Goal: Communication & Community: Answer question/provide support

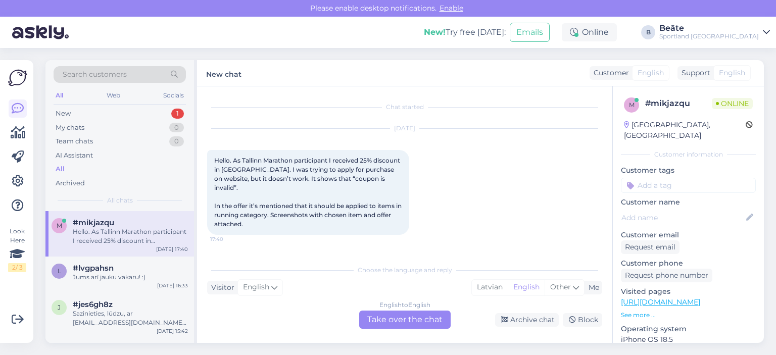
scroll to position [21, 0]
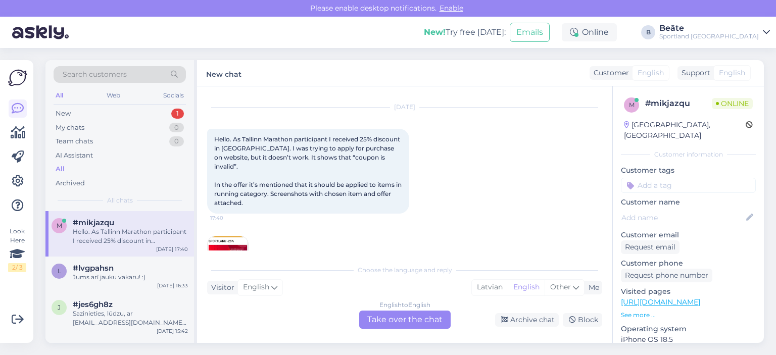
click at [423, 240] on div "[DATE] Hello. As Tallinn Marathon participant I received 25% discount in [GEOGR…" at bounding box center [404, 193] width 395 height 192
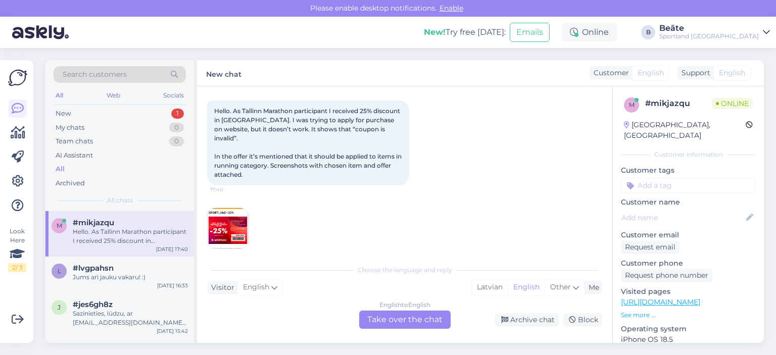
click at [403, 319] on div "English to English Take over the chat" at bounding box center [404, 320] width 91 height 18
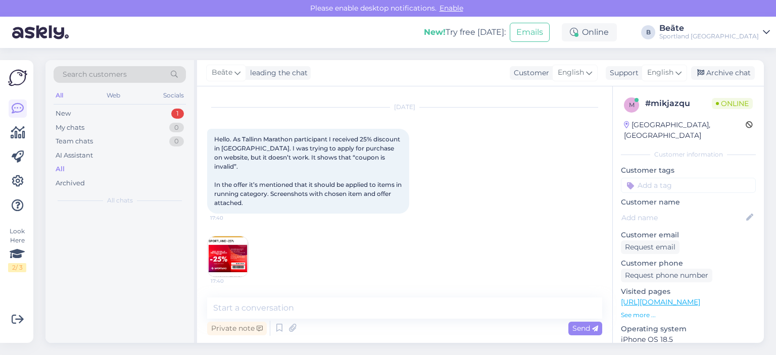
scroll to position [12, 0]
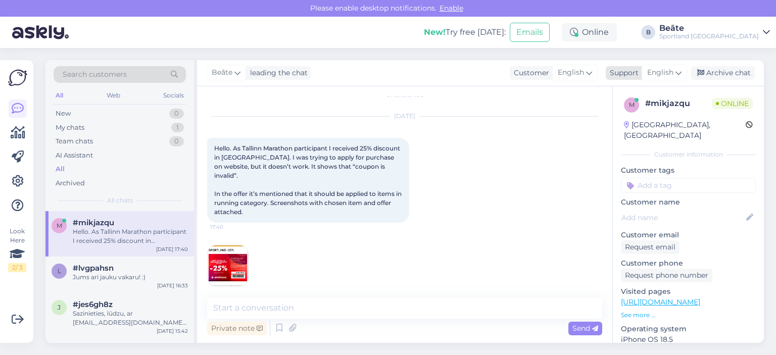
click at [661, 73] on span "English" at bounding box center [660, 72] width 26 height 11
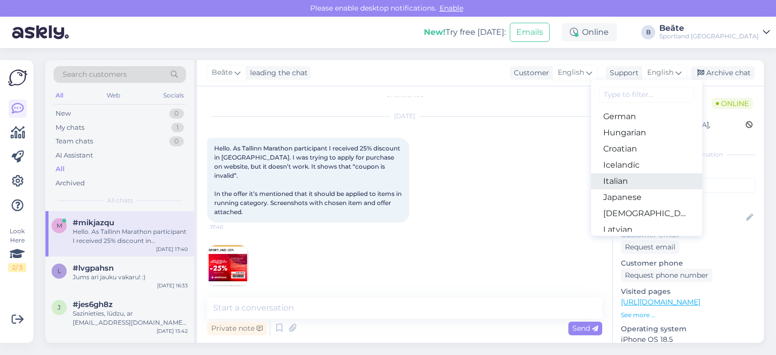
scroll to position [202, 0]
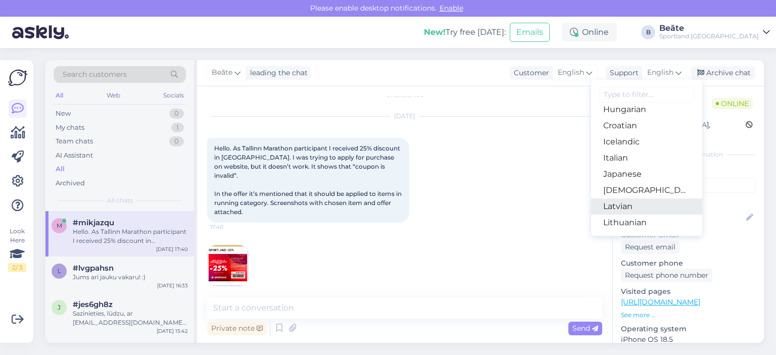
click at [631, 212] on link "Latvian" at bounding box center [646, 207] width 111 height 16
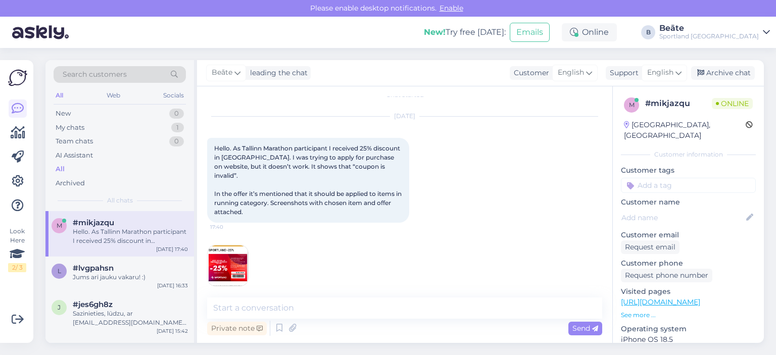
scroll to position [50, 0]
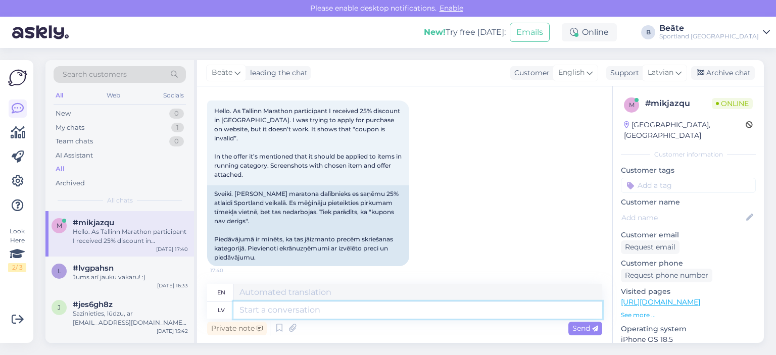
click at [398, 309] on textarea at bounding box center [417, 310] width 369 height 17
type textarea "Sveiki"
type textarea "Hello"
type textarea "Sveiki"
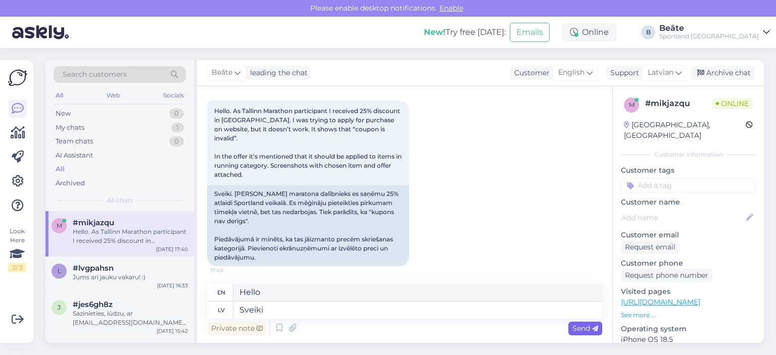
click at [578, 327] on span "Send" at bounding box center [585, 328] width 26 height 9
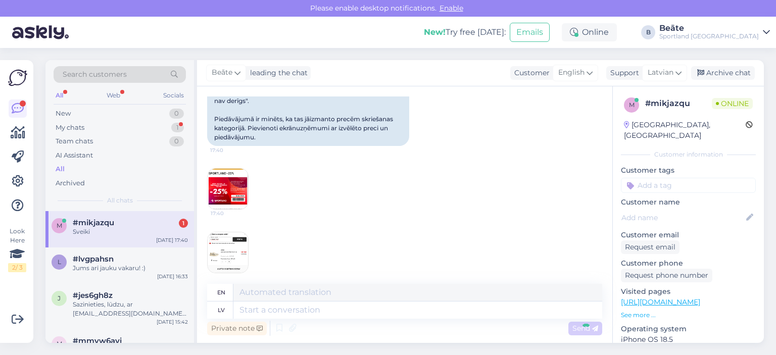
scroll to position [230, 0]
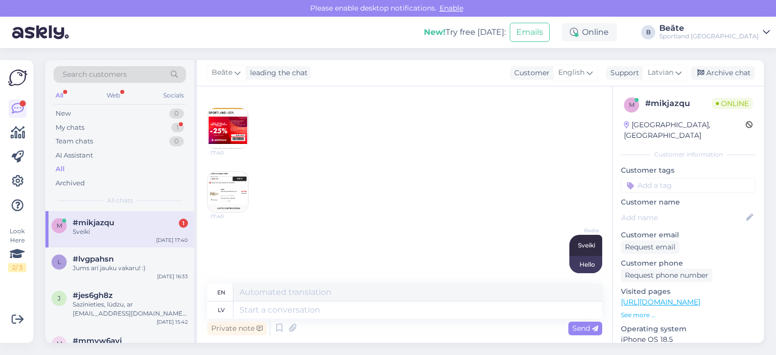
click at [233, 123] on img at bounding box center [228, 128] width 40 height 40
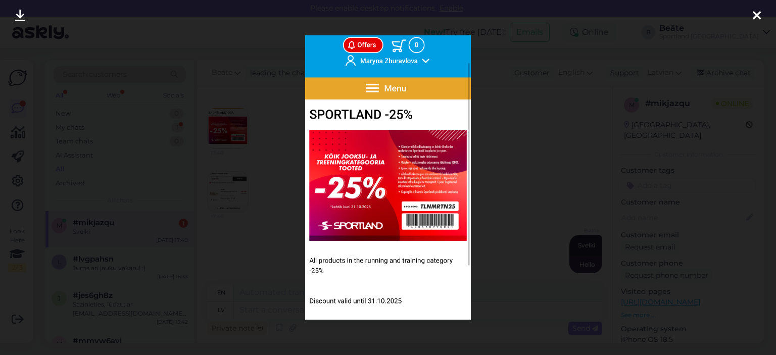
click at [516, 162] on div at bounding box center [388, 177] width 776 height 355
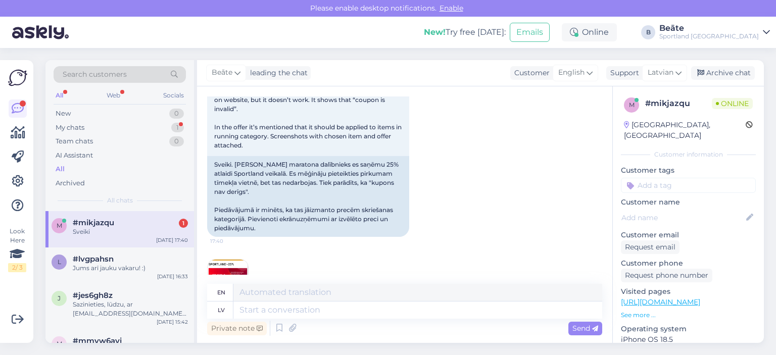
scroll to position [230, 0]
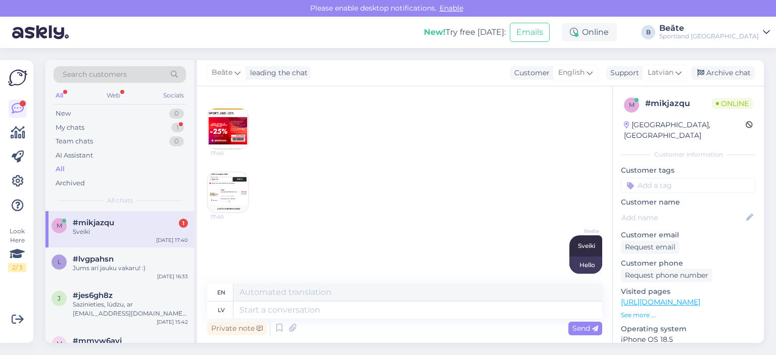
click at [220, 189] on img at bounding box center [228, 192] width 40 height 40
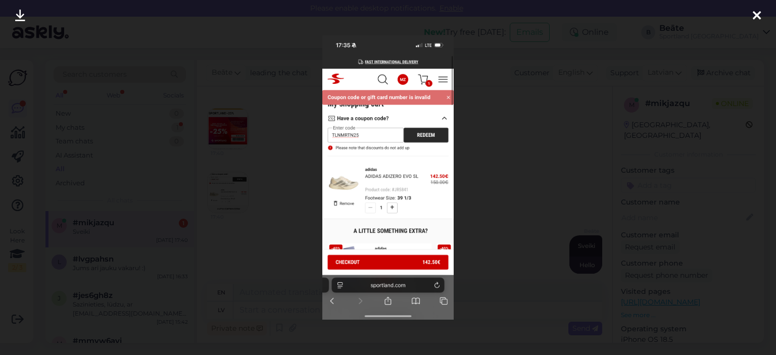
click at [477, 179] on div at bounding box center [388, 177] width 776 height 355
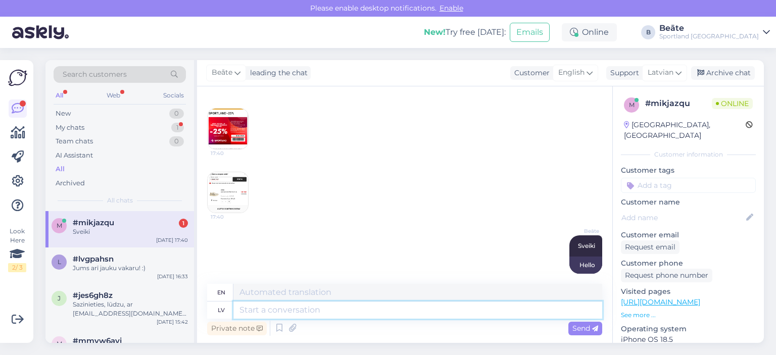
click at [410, 307] on textarea at bounding box center [417, 310] width 369 height 17
type textarea "Iespējams,"
type textarea "Possibly,"
type textarea "Iespējams, šis"
type textarea "Perhaps this"
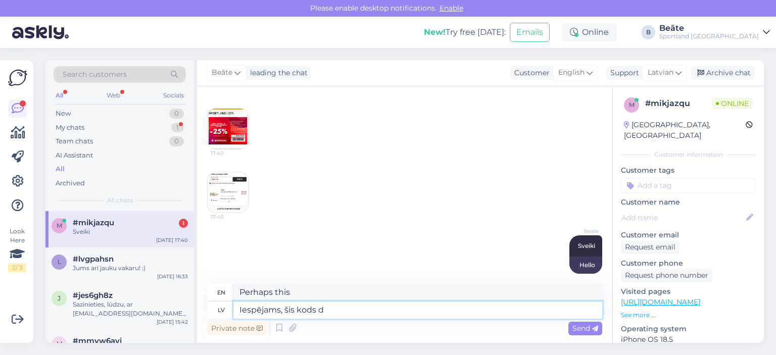
type textarea "Iespējams, šis kods da"
type textarea "Perhaps this code"
type textarea "Iespējams, šis kods darbosies t"
type textarea "Maybe this code will work"
type textarea "Iespējams, šis kods darbosies tikai"
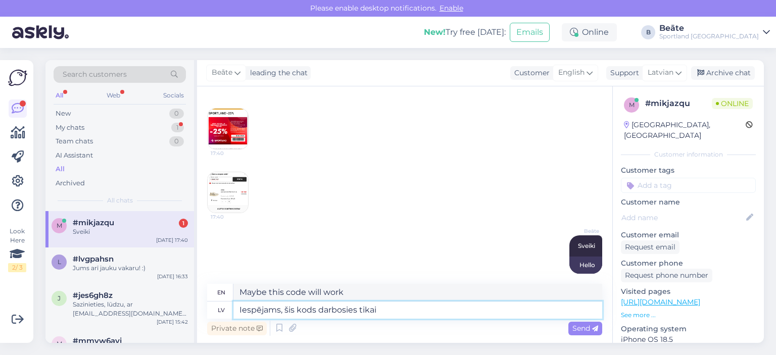
type textarea "This code will probably only work"
paste textarea "[URL][DOMAIN_NAME]"
type textarea "Iespējams, šis kods darbosies tikai [URL][DOMAIN_NAME]"
type textarea "This code may only work [URL][DOMAIN_NAME]"
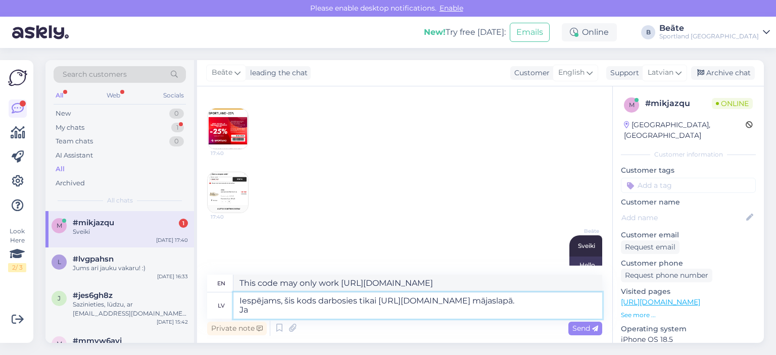
type textarea "Iespējams, šis kods darbosies tikai [URL][DOMAIN_NAME] mājaslapā. Ja n"
type textarea "This code will probably only work on [URL][DOMAIN_NAME] website. If"
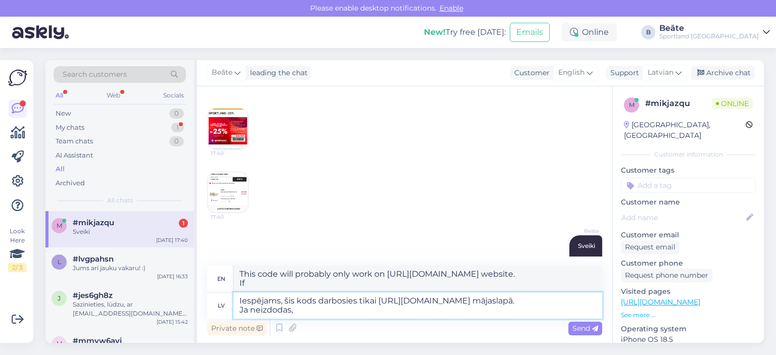
type textarea "Iespējams, šis kods darbosies tikai [URL][DOMAIN_NAME] mājaslapā. Ja neizdodas,…"
type textarea "This code may only work on [URL][DOMAIN_NAME] website. If it doesn't work,"
type textarea "Iespējams, šis kods darbosies tikai [URL][DOMAIN_NAME] mājaslapā. Ja neizdodas,…"
type textarea "This code may only work on [URL][DOMAIN_NAME] website. If it doesn't work, plea…"
type textarea "Iespējams, šis kods darbosies tikai [URL][DOMAIN_NAME] mājaslapā. Ja neizdodas,…"
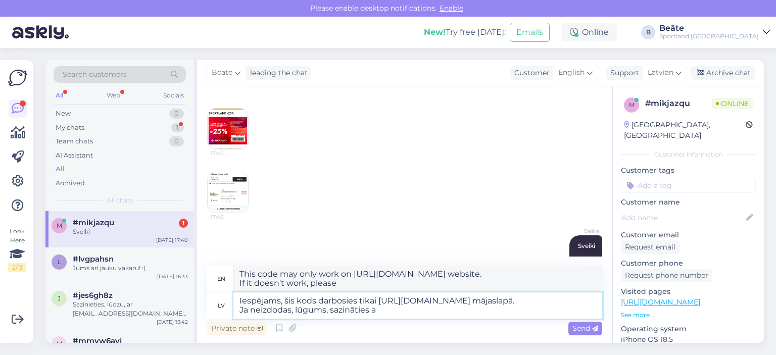
type textarea "This code may only work on [URL][DOMAIN_NAME] website. If it doesn't work, plea…"
type textarea "Iespējams, šis kods darbosies tikai [URL][DOMAIN_NAME] mājaslapā. Ja neizdodas,…"
type textarea "This code may only work on [URL][DOMAIN_NAME] website. If this does not work, p…"
paste textarea "[EMAIL_ADDRESS][DOMAIN_NAME]"
type textarea "Iespējams, šis kods darbosies tikai [URL][DOMAIN_NAME] mājaslapā. Ja neizdodas,…"
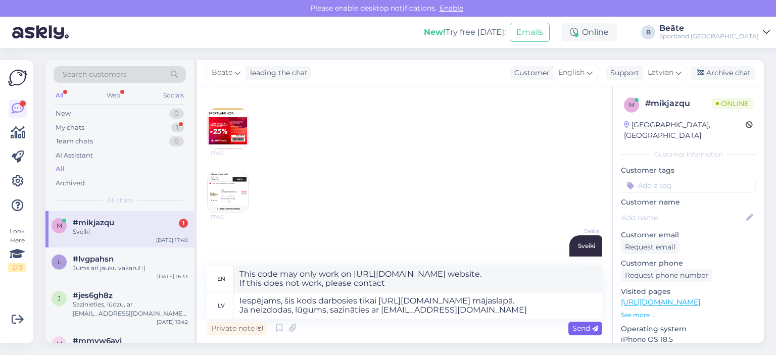
click at [590, 331] on span "Send" at bounding box center [585, 328] width 26 height 9
type textarea "This code may only work on [URL][DOMAIN_NAME] website. If it doesn't work, plea…"
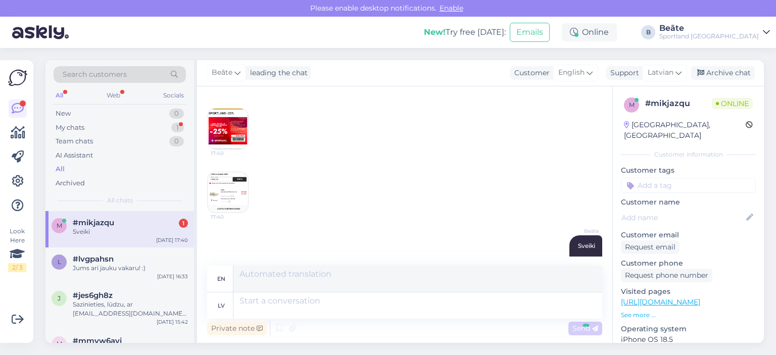
scroll to position [336, 0]
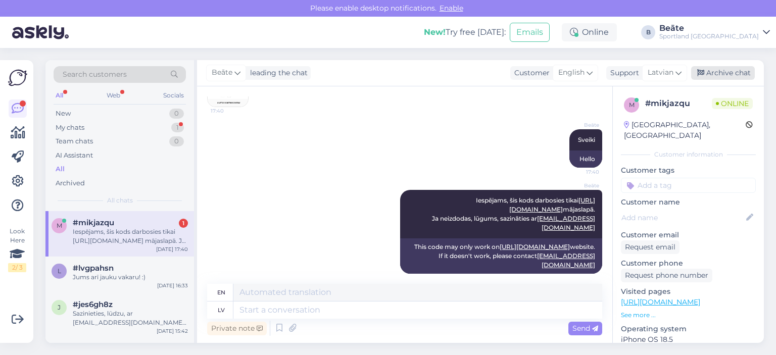
click at [736, 72] on div "Archive chat" at bounding box center [723, 73] width 64 height 14
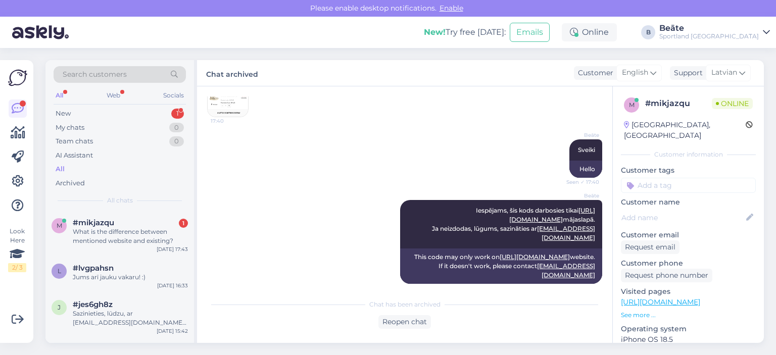
scroll to position [396, 0]
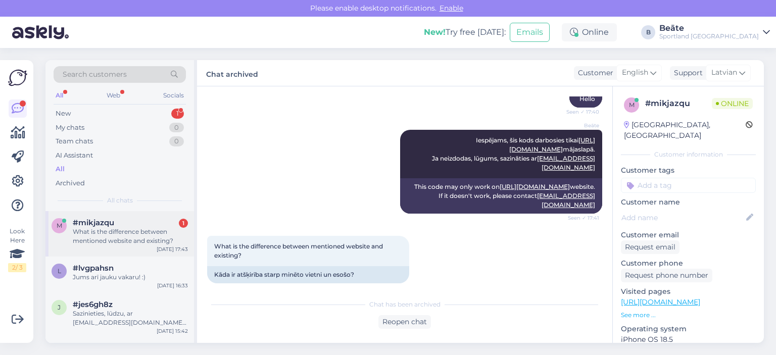
click at [138, 227] on div "What is the difference between mentioned website and existing?" at bounding box center [130, 236] width 115 height 18
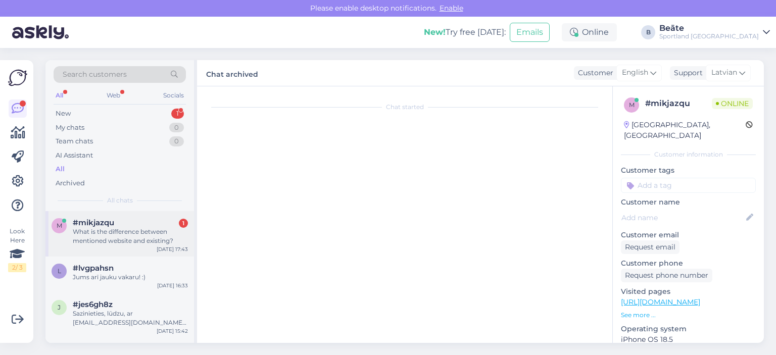
scroll to position [430, 0]
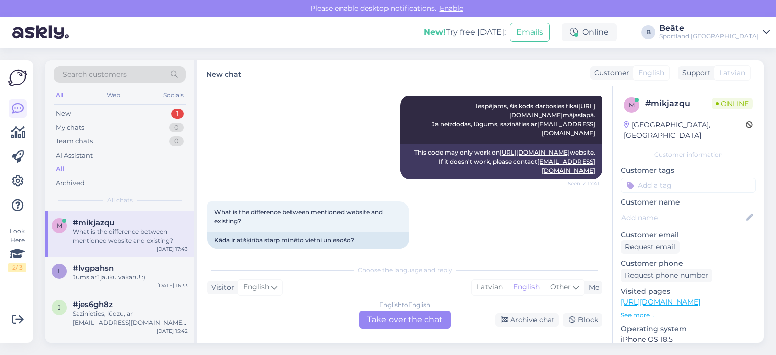
click at [400, 322] on div "English to English Take over the chat" at bounding box center [404, 320] width 91 height 18
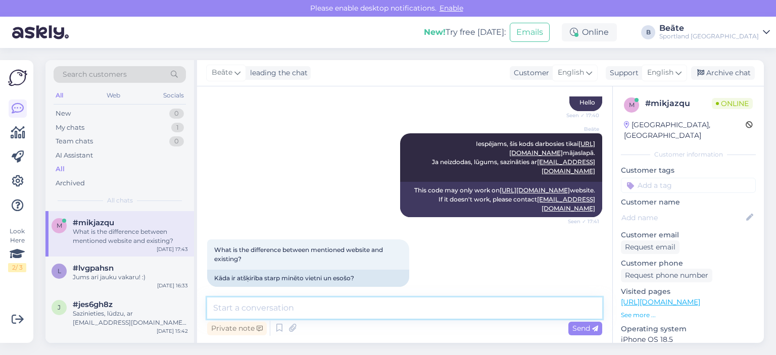
click at [378, 312] on textarea at bounding box center [404, 308] width 395 height 21
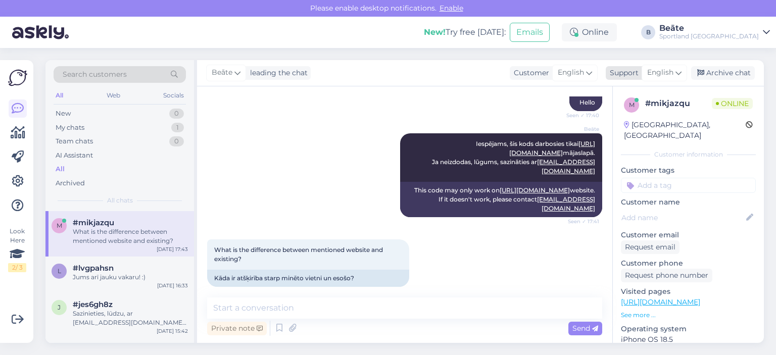
click at [654, 75] on span "English" at bounding box center [660, 72] width 26 height 11
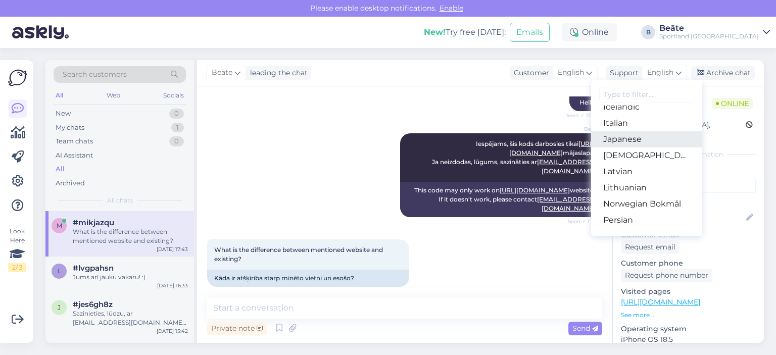
scroll to position [253, 0]
click at [626, 157] on link "Latvian" at bounding box center [646, 156] width 111 height 16
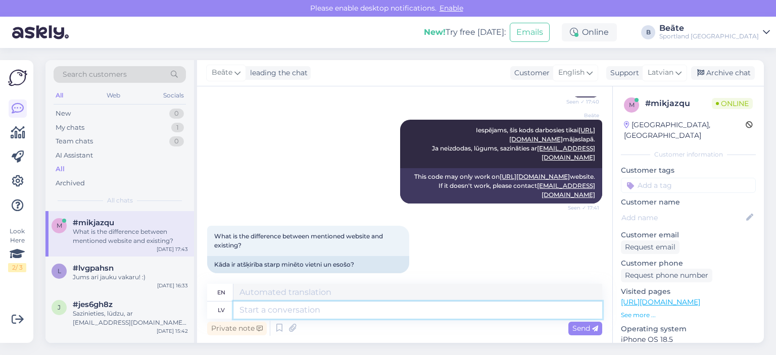
click at [329, 310] on textarea at bounding box center [417, 310] width 369 height 17
paste textarea "[DOMAIN_NAME] ir nacionālais e-veikals [GEOGRAPHIC_DATA] – ar piegādi, [GEOGRAP…"
type textarea "[DOMAIN_NAME] ir nacionālais e-veikals [GEOGRAPHIC_DATA] – ar piegādi, [GEOGRAP…"
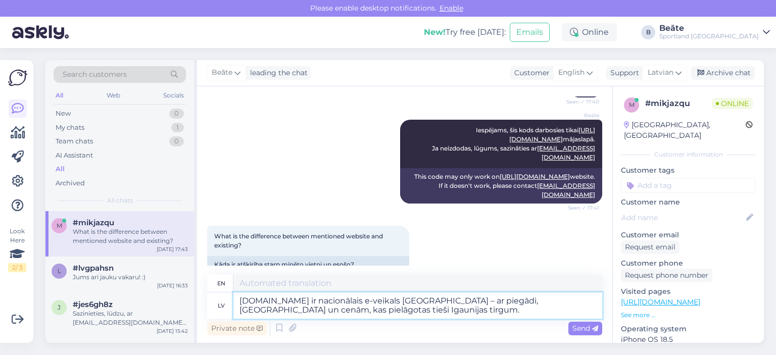
scroll to position [415, 0]
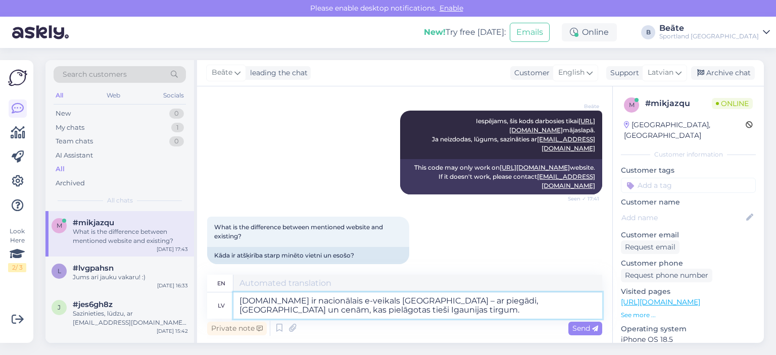
type textarea "[DOMAIN_NAME] is the national e-shop for [GEOGRAPHIC_DATA] – with delivery, pro…"
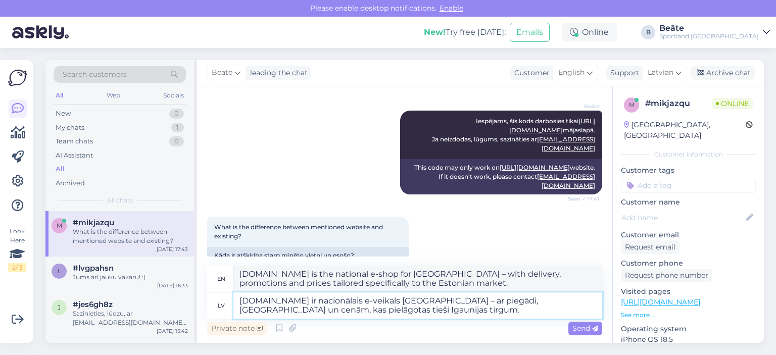
scroll to position [424, 0]
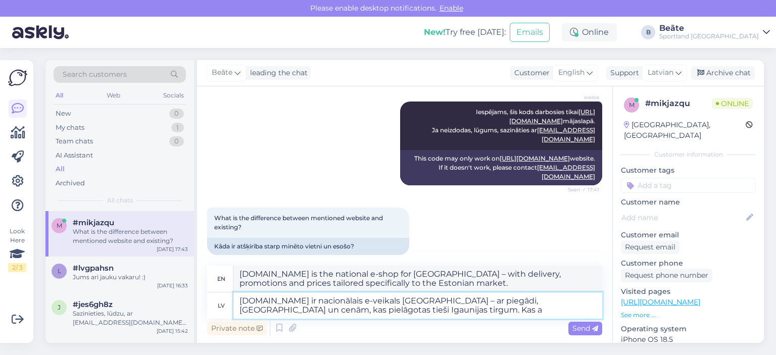
type textarea "[DOMAIN_NAME] ir nacionālais e-veikals [GEOGRAPHIC_DATA] – ar piegādi, [GEOGRAP…"
type textarea "[DOMAIN_NAME] is the national e-shop for [GEOGRAPHIC_DATA] – with delivery, pro…"
type textarea "[DOMAIN_NAME] ir nacionālais e-veikals [GEOGRAPHIC_DATA] – ar piegādi, [GEOGRAP…"
type textarea "[DOMAIN_NAME] is the national e-shop for [GEOGRAPHIC_DATA] – with delivery, pro…"
type textarea "[DOMAIN_NAME] ir nacionālais e-veikals [GEOGRAPHIC_DATA] – ar piegādi, [GEOGRAP…"
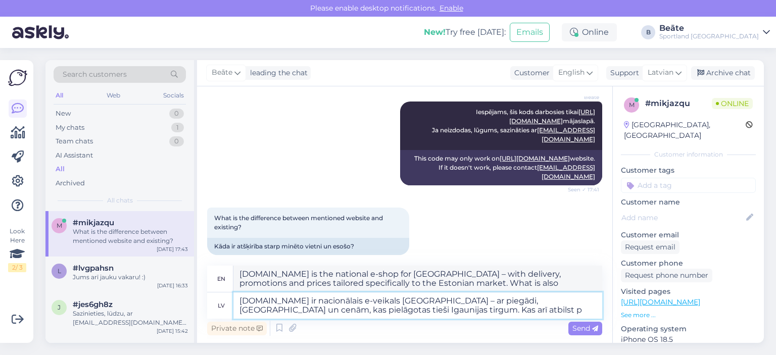
type textarea "[DOMAIN_NAME] is the national e-shop for [GEOGRAPHIC_DATA] – with delivery, pro…"
type textarea "[DOMAIN_NAME] ir nacionālais e-veikals [GEOGRAPHIC_DATA] – ar piegādi, [GEOGRAP…"
type textarea "[DOMAIN_NAME] is the national e-shop for [GEOGRAPHIC_DATA] – with delivery, pro…"
type textarea "[DOMAIN_NAME] ir nacionālais e-veikals [GEOGRAPHIC_DATA] – ar piegādi, [GEOGRAP…"
type textarea "[DOMAIN_NAME] is the national e-shop for [GEOGRAPHIC_DATA] – with delivery, pro…"
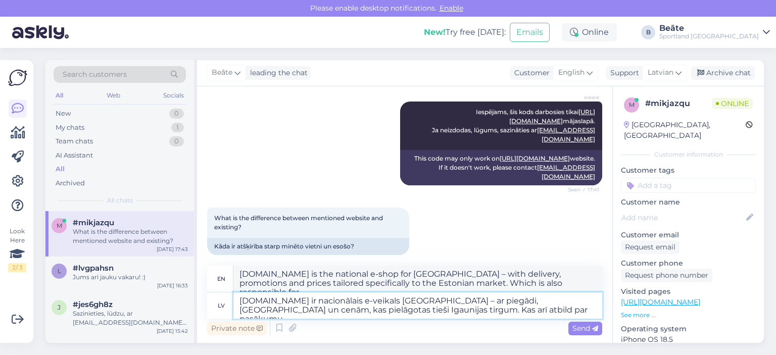
type textarea "[DOMAIN_NAME] ir nacionālais e-veikals [GEOGRAPHIC_DATA] – ar piegādi, [GEOGRAP…"
type textarea "[DOMAIN_NAME] is the national e-shop for [GEOGRAPHIC_DATA] – with delivery, pro…"
type textarea "[DOMAIN_NAME] ir nacionālais e-veikals [GEOGRAPHIC_DATA] – ar piegādi, [GEOGRAP…"
type textarea "[DOMAIN_NAME] is the national e-shop for [GEOGRAPHIC_DATA] – with delivery, pro…"
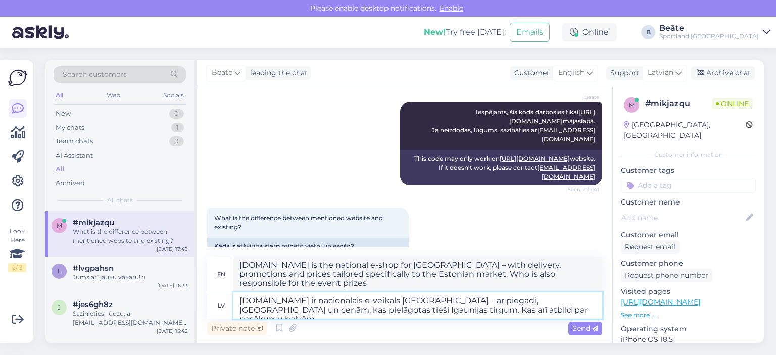
scroll to position [430, 0]
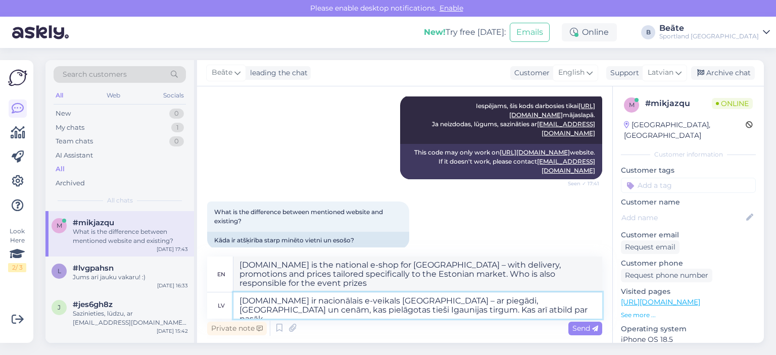
type textarea "[DOMAIN_NAME] ir nacionālais e-veikals [GEOGRAPHIC_DATA] – ar piegādi, [GEOGRAP…"
type textarea "[DOMAIN_NAME] is the national e-shop for [GEOGRAPHIC_DATA] – with delivery, pro…"
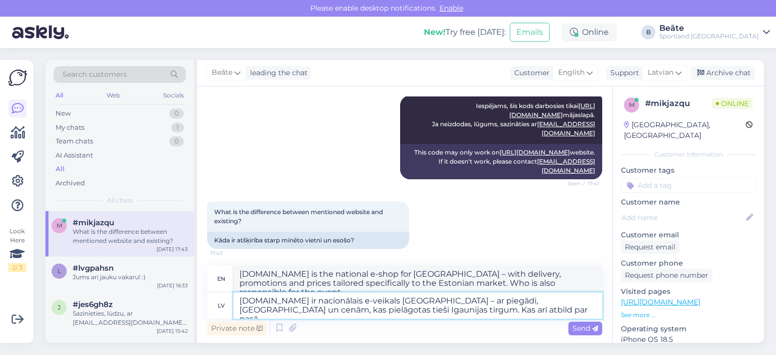
scroll to position [424, 0]
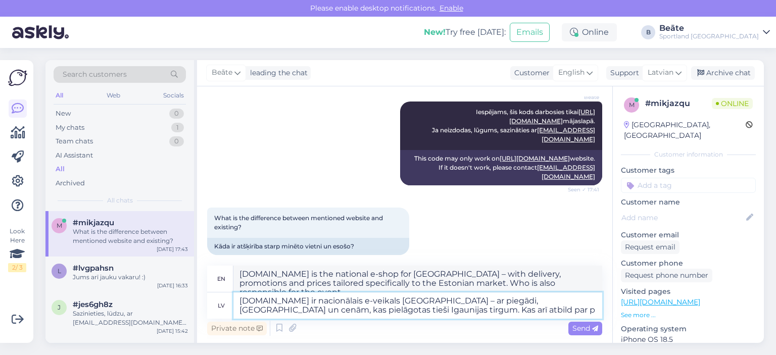
type textarea "[DOMAIN_NAME] ir nacionālais e-veikals [GEOGRAPHIC_DATA] – ar piegādi, [GEOGRAP…"
type textarea "[DOMAIN_NAME] is the national e-shop for [GEOGRAPHIC_DATA] – with delivery, pro…"
type textarea "[DOMAIN_NAME] ir nacionālais e-veikals [GEOGRAPHIC_DATA] – ar piegādi, [GEOGRAP…"
type textarea "[DOMAIN_NAME] is the national e-shop for [GEOGRAPHIC_DATA] – with delivery, pro…"
type textarea "[DOMAIN_NAME] ir nacionālais e-veikals [GEOGRAPHIC_DATA] – ar piegādi, [GEOGRAP…"
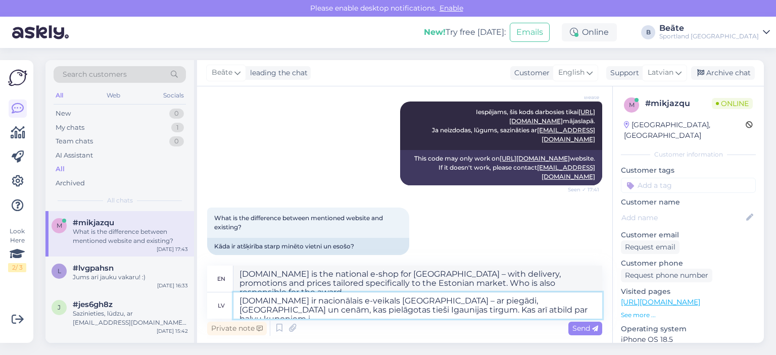
type textarea "[DOMAIN_NAME] is the national e-shop for [GEOGRAPHIC_DATA] – with delivery, pro…"
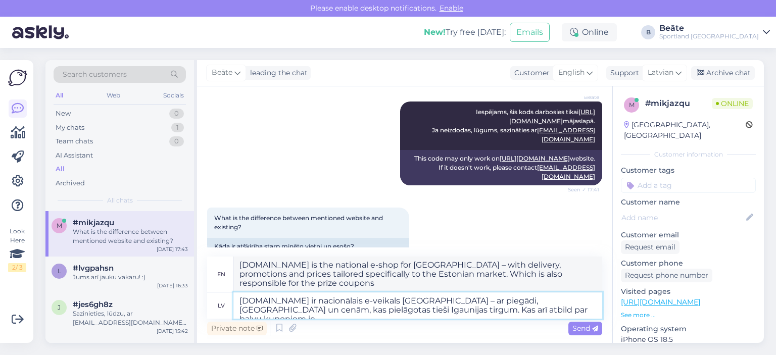
scroll to position [430, 0]
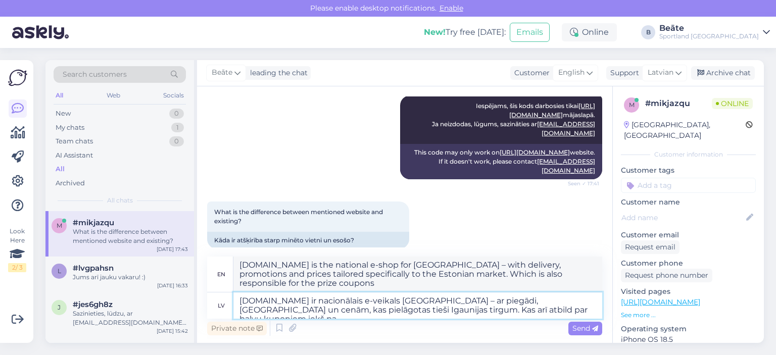
type textarea "[DOMAIN_NAME] ir nacionālais e-veikals [GEOGRAPHIC_DATA] – ar piegādi, [GEOGRAP…"
type textarea "[DOMAIN_NAME] is the national e-shop for [GEOGRAPHIC_DATA] – with delivery, pro…"
type textarea "[DOMAIN_NAME] ir nacionālais e-veikals [GEOGRAPHIC_DATA] – ar piegādi, [GEOGRAP…"
type textarea "[DOMAIN_NAME] is the national e-shop for [GEOGRAPHIC_DATA] – with delivery, pro…"
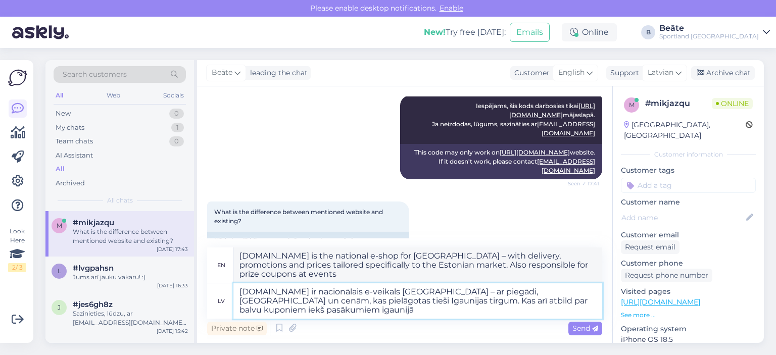
type textarea "[DOMAIN_NAME] ir nacionālais e-veikals [GEOGRAPHIC_DATA] – ar piegādi, [GEOGRAP…"
type textarea "[DOMAIN_NAME] is the national e-shop for [GEOGRAPHIC_DATA] – with delivery, pro…"
type textarea "[DOMAIN_NAME] ir nacionālais e-veikals [GEOGRAPHIC_DATA] – ar piegādi, [GEOGRAP…"
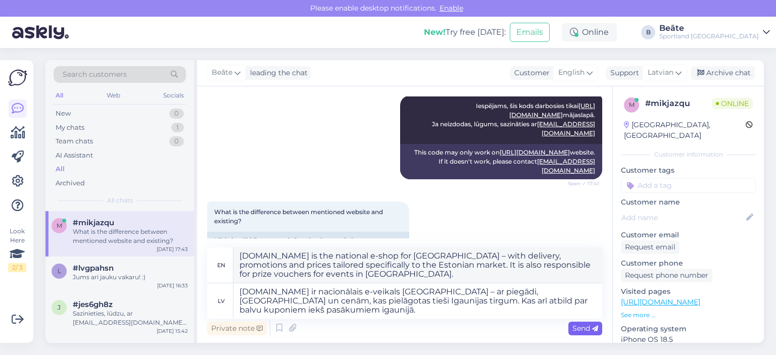
click at [591, 325] on span "Send" at bounding box center [585, 328] width 26 height 9
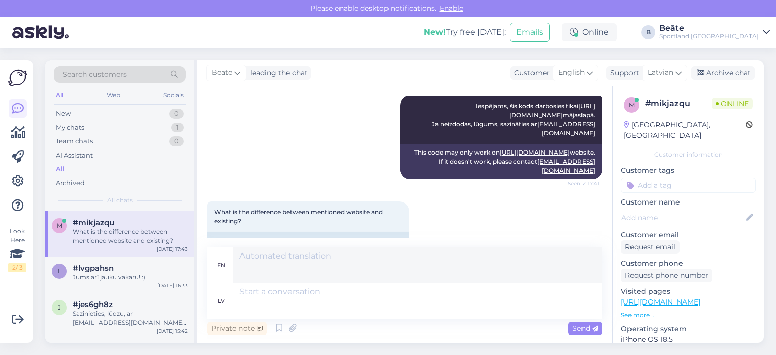
scroll to position [512, 0]
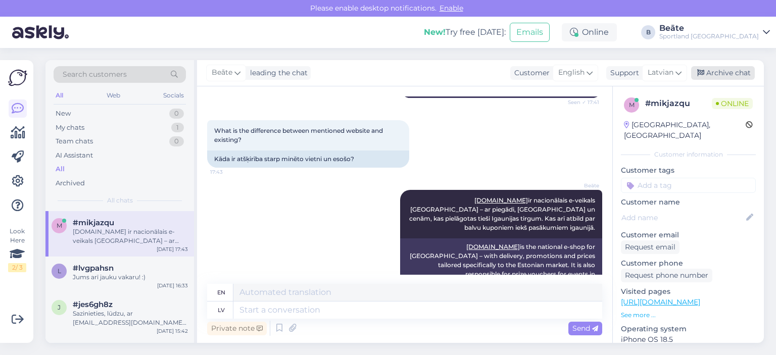
click at [739, 72] on div "Archive chat" at bounding box center [723, 73] width 64 height 14
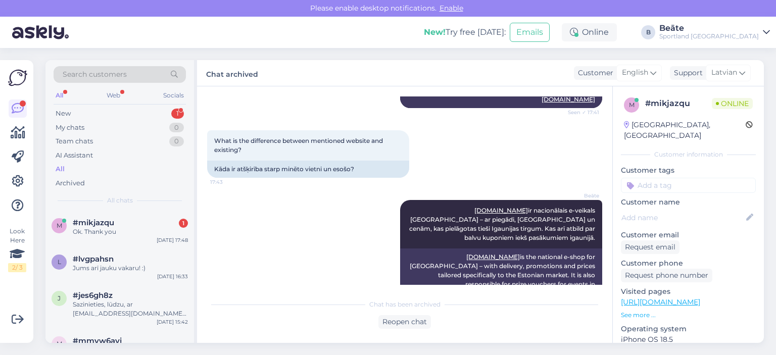
scroll to position [562, 0]
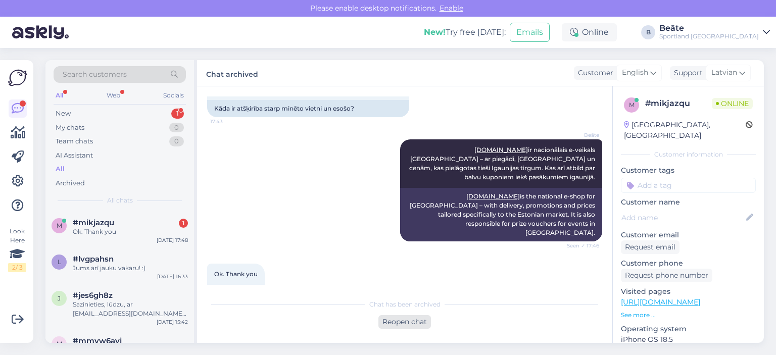
click at [400, 324] on div "Reopen chat" at bounding box center [404, 322] width 53 height 14
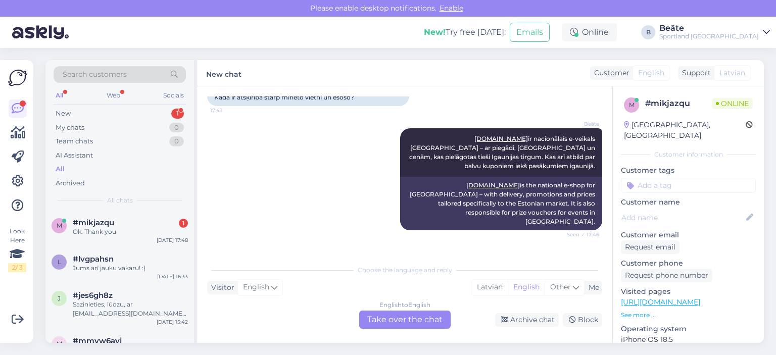
click at [403, 318] on div "English to English Take over the chat" at bounding box center [404, 320] width 91 height 18
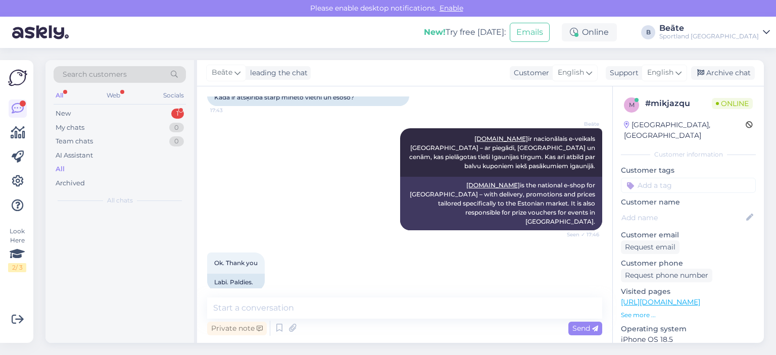
scroll to position [559, 0]
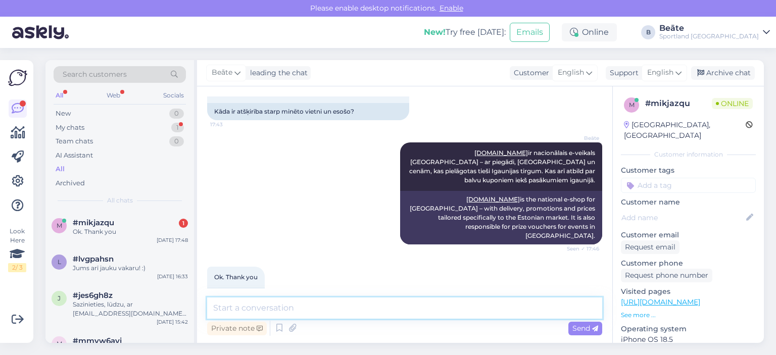
click at [403, 318] on textarea at bounding box center [404, 308] width 395 height 21
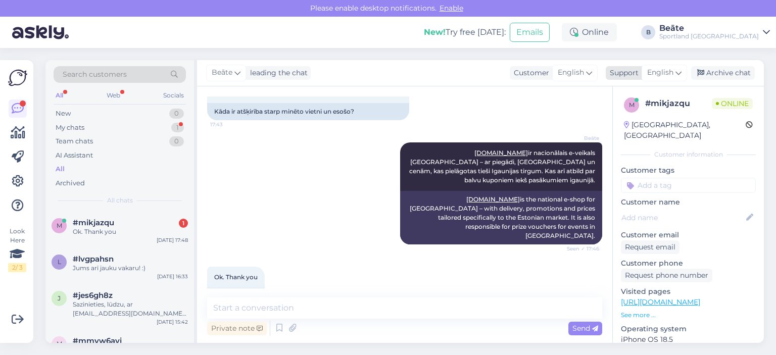
click at [653, 77] on span "English" at bounding box center [660, 72] width 26 height 11
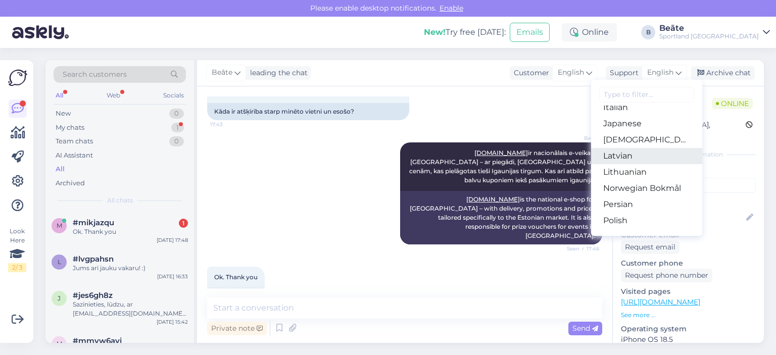
click at [625, 153] on link "Latvian" at bounding box center [646, 156] width 111 height 16
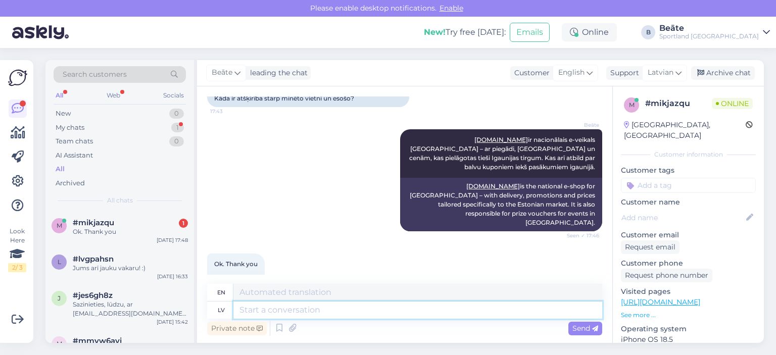
click at [333, 312] on textarea at bounding box center [417, 310] width 369 height 17
type textarea "[PERSON_NAME]"
type textarea "Nice"
type textarea "[PERSON_NAME] v"
type textarea "Nice to meet you"
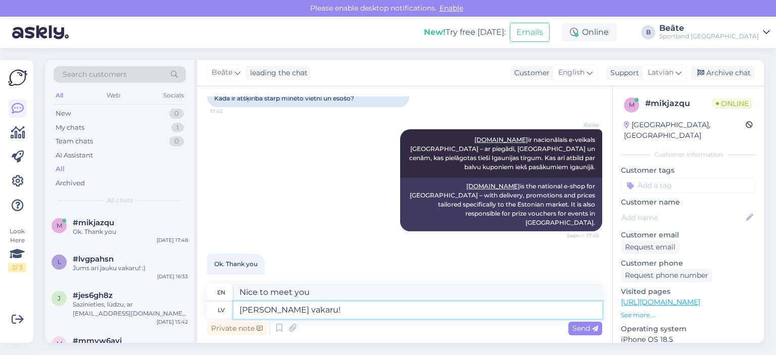
type textarea "[PERSON_NAME] vakaru!"
type textarea "Have a nice evening!"
type textarea "[PERSON_NAME] vakaru!"
click at [587, 327] on span "Send" at bounding box center [585, 328] width 26 height 9
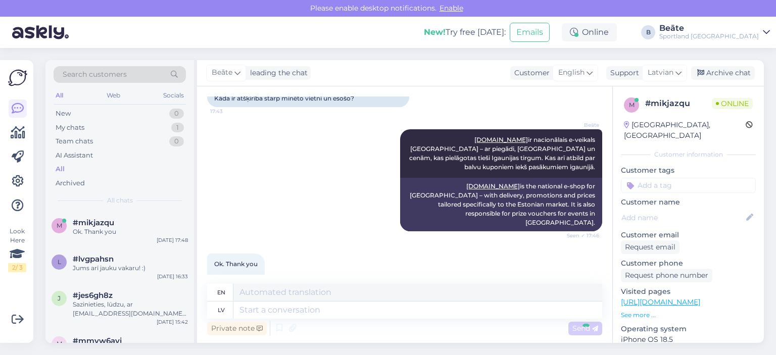
scroll to position [633, 0]
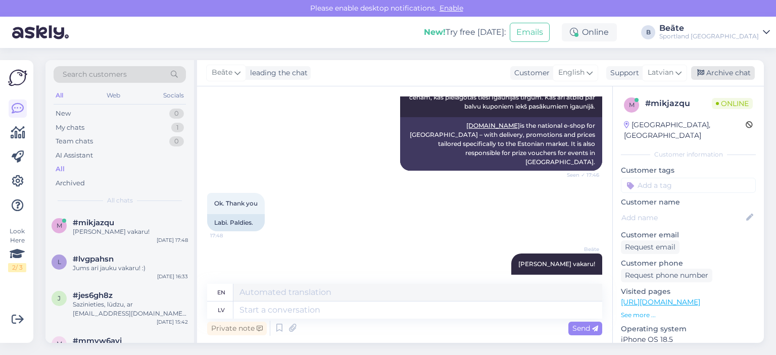
click at [718, 69] on div "Archive chat" at bounding box center [723, 73] width 64 height 14
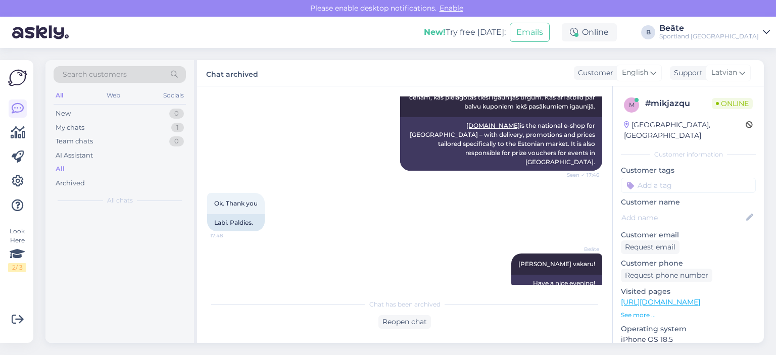
scroll to position [623, 0]
